Goal: Check status: Check status

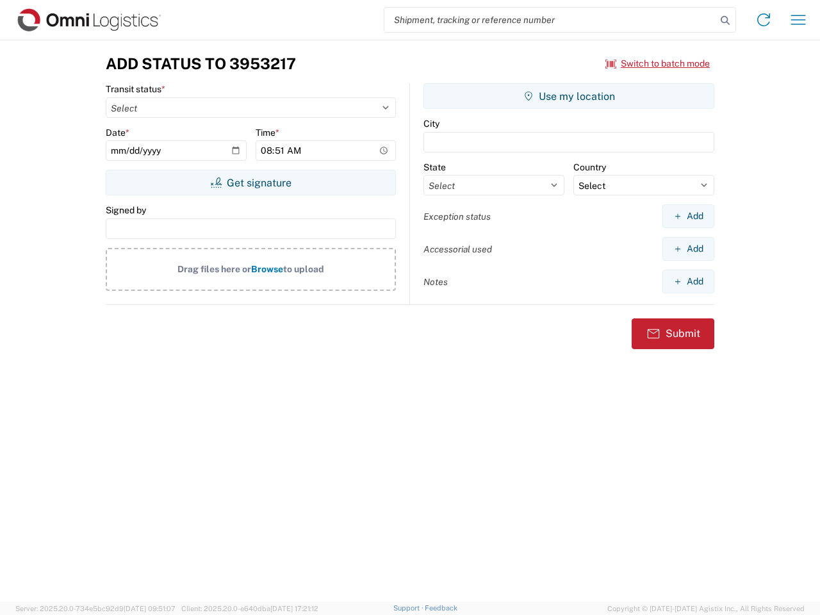
click at [550, 20] on input "search" at bounding box center [550, 20] width 332 height 24
click at [725, 20] on icon at bounding box center [725, 21] width 18 height 18
click at [764, 20] on icon at bounding box center [763, 20] width 20 height 20
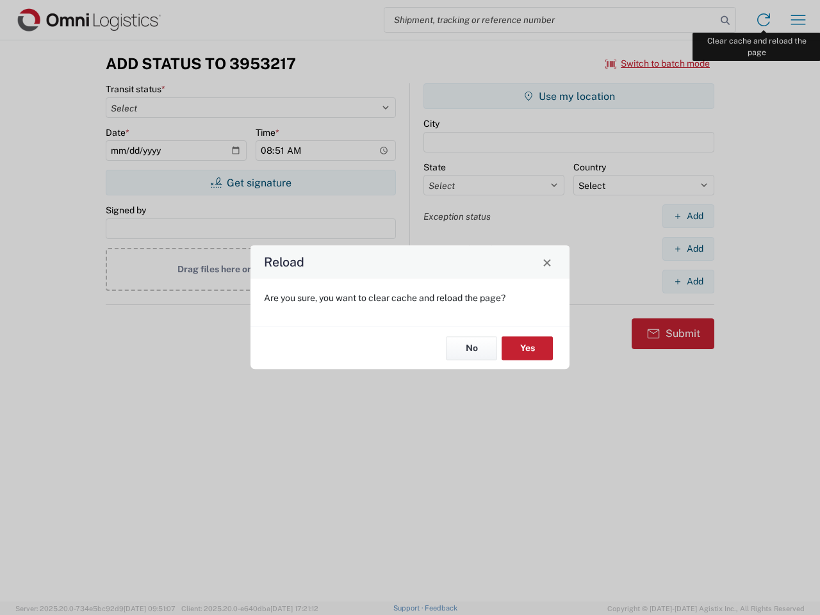
click at [798, 20] on div "Reload Are you sure, you want to clear cache and reload the page? No Yes" at bounding box center [410, 307] width 820 height 615
click at [658, 63] on div "Reload Are you sure, you want to clear cache and reload the page? No Yes" at bounding box center [410, 307] width 820 height 615
click at [250, 183] on div "Reload Are you sure, you want to clear cache and reload the page? No Yes" at bounding box center [410, 307] width 820 height 615
click at [569, 96] on div "Reload Are you sure, you want to clear cache and reload the page? No Yes" at bounding box center [410, 307] width 820 height 615
click at [688, 216] on div "Reload Are you sure, you want to clear cache and reload the page? No Yes" at bounding box center [410, 307] width 820 height 615
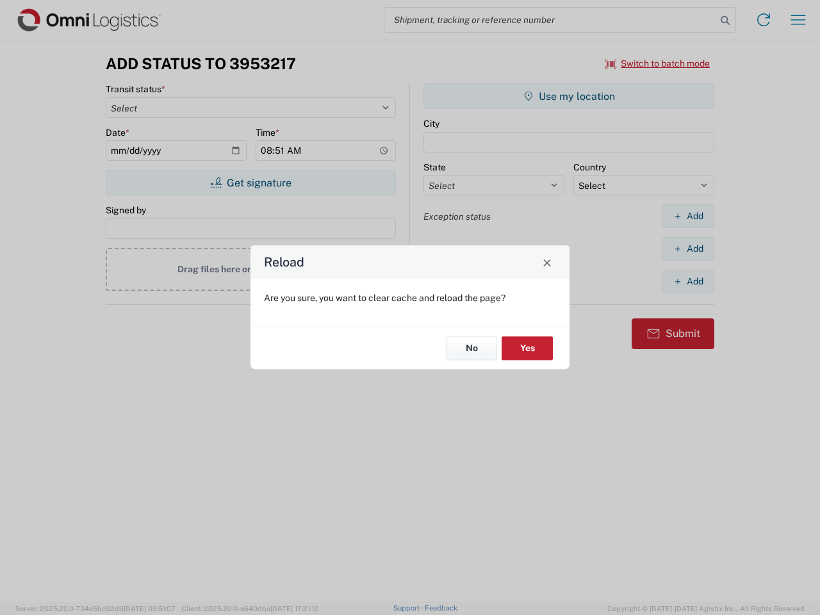
click at [688, 249] on div "Reload Are you sure, you want to clear cache and reload the page? No Yes" at bounding box center [410, 307] width 820 height 615
click at [688, 281] on div "Reload Are you sure, you want to clear cache and reload the page? No Yes" at bounding box center [410, 307] width 820 height 615
